Goal: Task Accomplishment & Management: Manage account settings

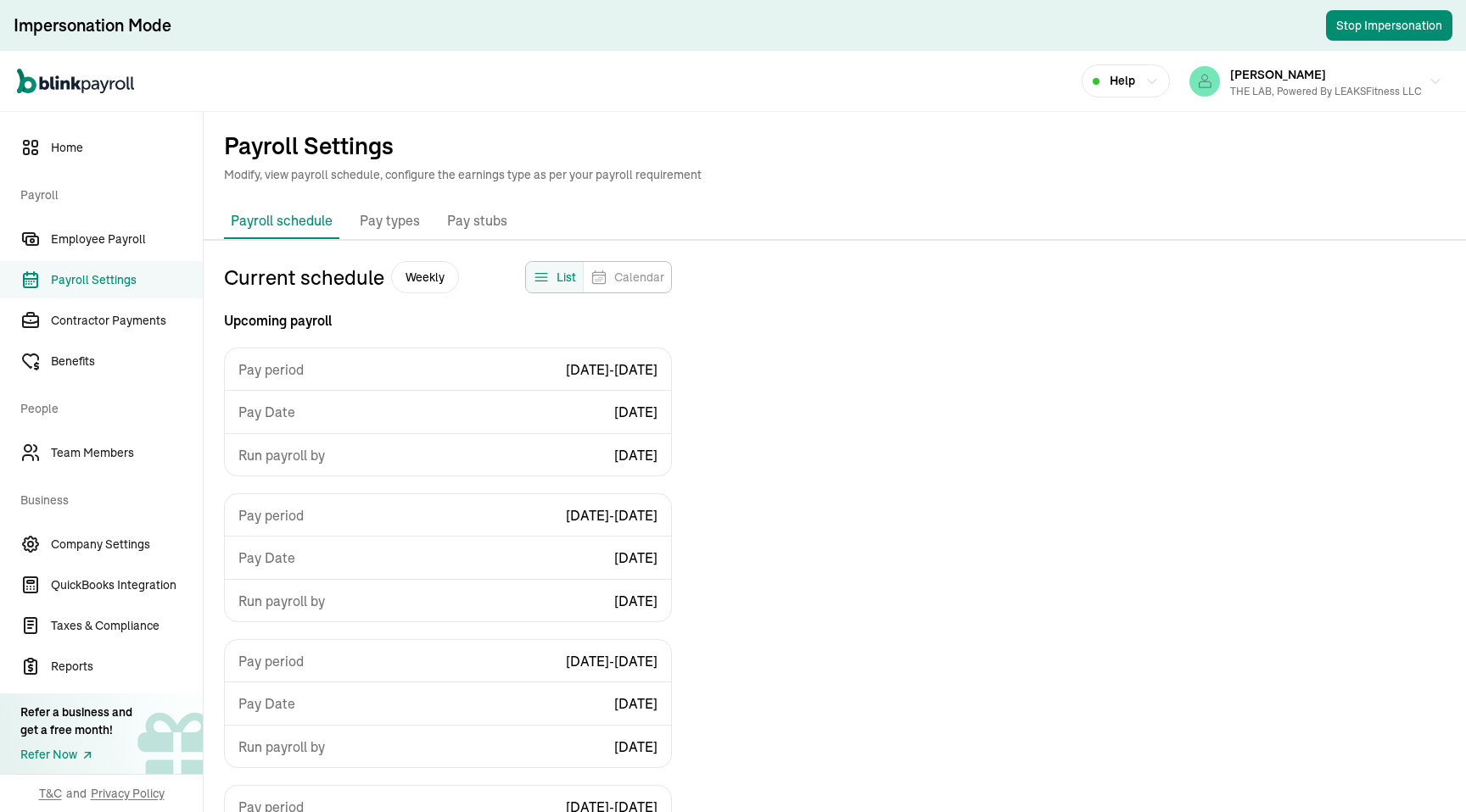
click at [878, 240] on div "Payroll schedule Pay types Company benefits Pay stubs" at bounding box center [834, 222] width 1262 height 37
click at [892, 340] on div "Current schedule Weekly List Calendar Upcoming payroll Pay period [DATE] - [DAT…" at bounding box center [834, 625] width 1262 height 728
